Goal: Information Seeking & Learning: Learn about a topic

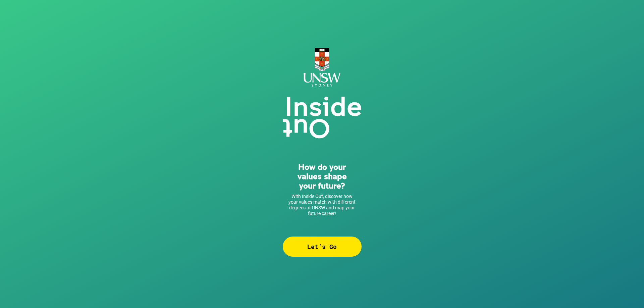
click at [314, 242] on div "Let’s Go" at bounding box center [322, 246] width 79 height 20
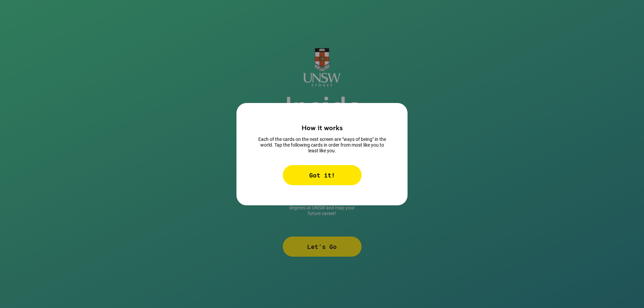
click at [320, 164] on div "Got it!" at bounding box center [321, 171] width 131 height 27
click at [318, 171] on div "Got it!" at bounding box center [322, 175] width 79 height 20
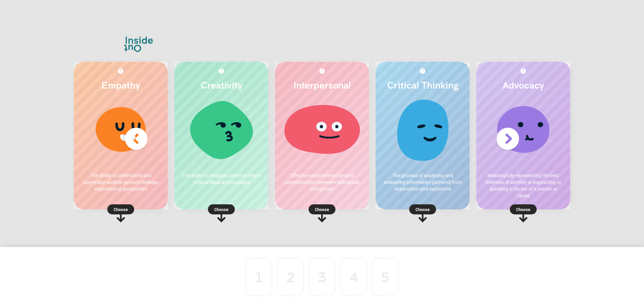
click at [430, 211] on rect at bounding box center [422, 209] width 27 height 10
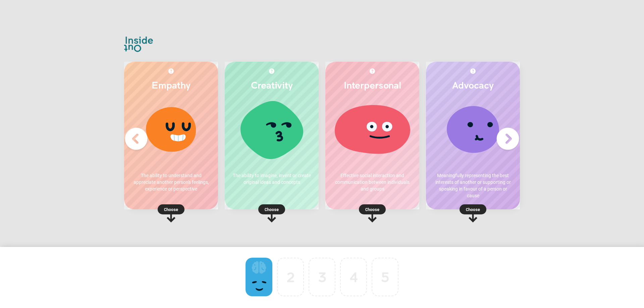
click at [362, 208] on rect at bounding box center [372, 209] width 27 height 10
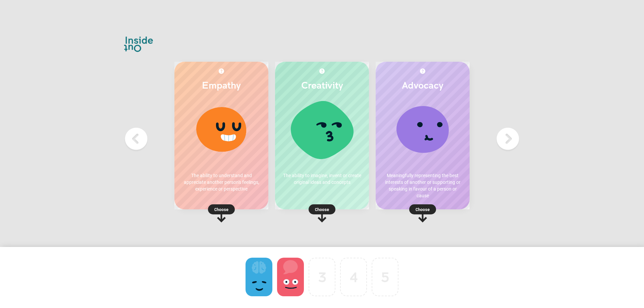
click at [227, 213] on rect at bounding box center [221, 209] width 27 height 10
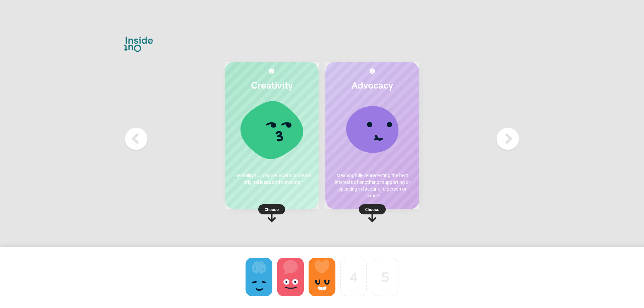
click at [376, 209] on p "Choose" at bounding box center [372, 209] width 94 height 7
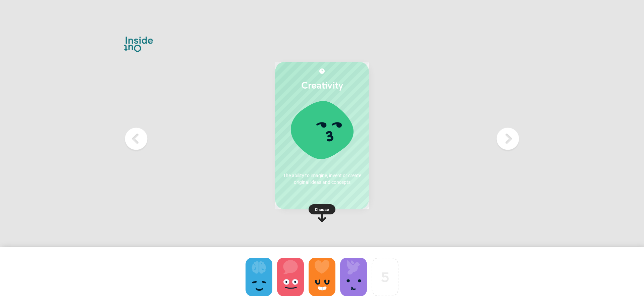
click at [319, 208] on p "Choose" at bounding box center [322, 209] width 94 height 7
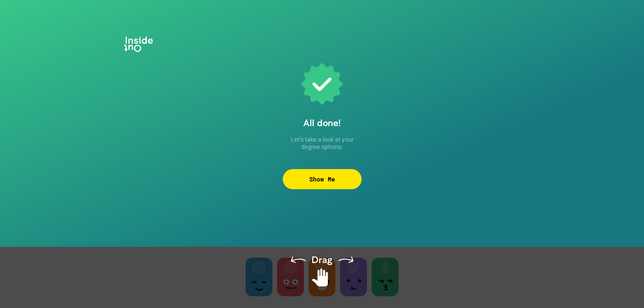
click at [354, 215] on div "All done! Let’s take a look at your degree options. Show Me" at bounding box center [322, 154] width 79 height 188
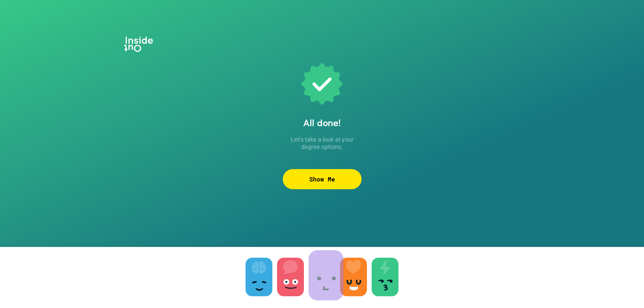
drag, startPoint x: 354, startPoint y: 279, endPoint x: 327, endPoint y: 277, distance: 27.6
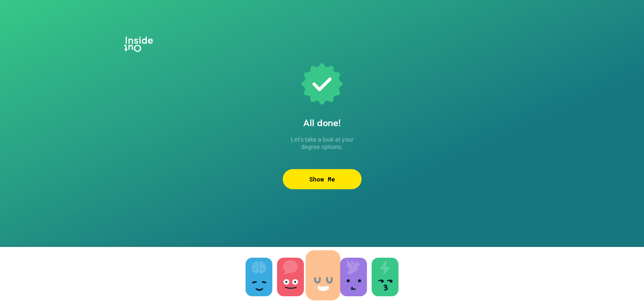
drag, startPoint x: 357, startPoint y: 278, endPoint x: 326, endPoint y: 277, distance: 31.2
click at [334, 179] on div "Show Me" at bounding box center [322, 179] width 79 height 20
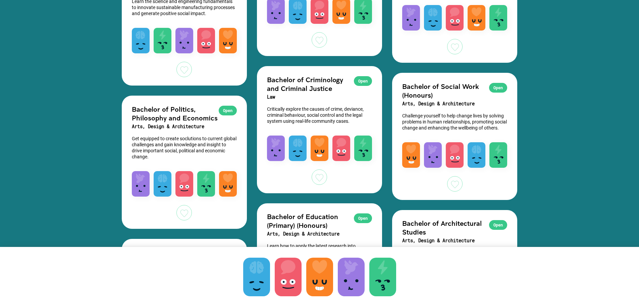
scroll to position [1609, 0]
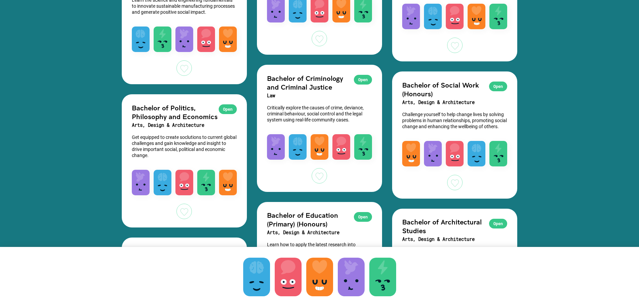
click at [312, 112] on p "Critically explore the causes of crime, deviance, criminal behaviour, social co…" at bounding box center [319, 114] width 105 height 18
